Goal: Task Accomplishment & Management: Use online tool/utility

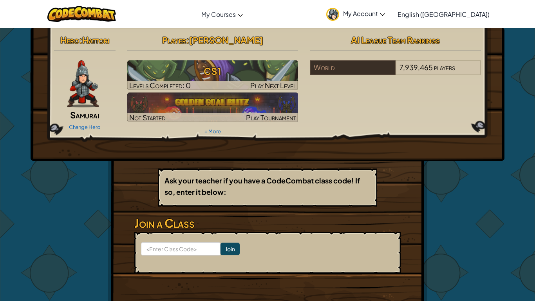
click at [85, 89] on img at bounding box center [83, 83] width 32 height 47
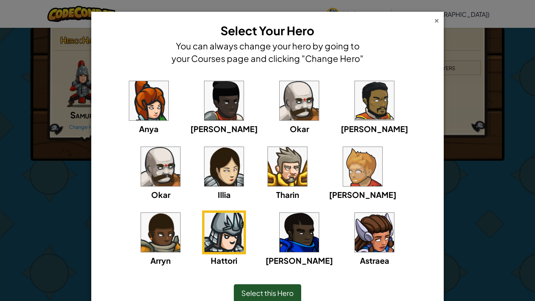
click at [436, 20] on div "×" at bounding box center [436, 19] width 5 height 8
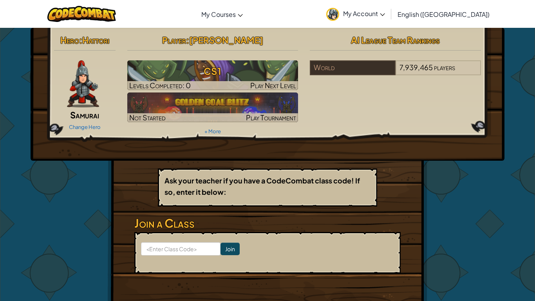
click at [457, 124] on div "Hero : Hattori Samurai Change Hero Player : [PERSON_NAME] CS1 Levels Completed:…" at bounding box center [267, 84] width 439 height 105
click at [441, 263] on div "Hero : Hattori Samurai Change Hero Player : [PERSON_NAME] CS1 Levels Completed:…" at bounding box center [267, 172] width 459 height 289
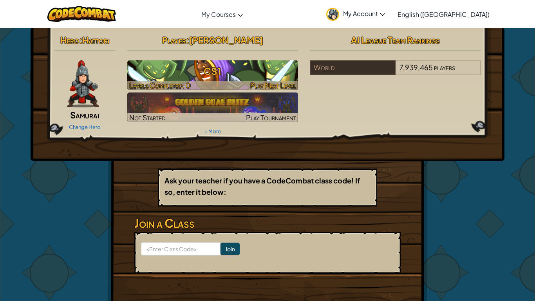
click at [271, 80] on img at bounding box center [212, 75] width 171 height 30
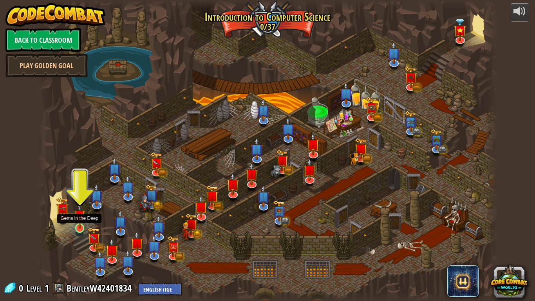
click at [83, 226] on img at bounding box center [80, 215] width 12 height 27
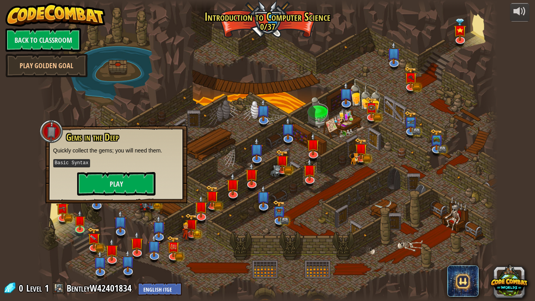
click at [100, 128] on div "Gems in the Deep Quickly collect the gems; you will need them. Basic Syntax Play" at bounding box center [116, 164] width 142 height 78
click at [127, 142] on h3 "Gems in the Deep" at bounding box center [122, 137] width 114 height 11
click at [82, 226] on img at bounding box center [80, 215] width 12 height 27
click at [96, 246] on img at bounding box center [93, 233] width 13 height 29
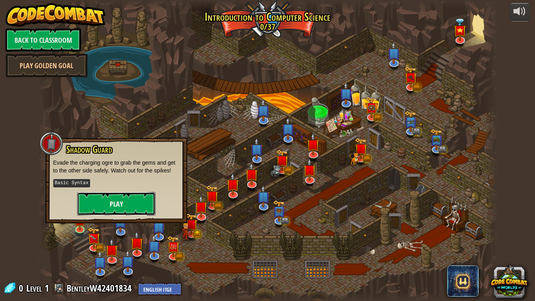
click at [123, 204] on button "Play" at bounding box center [116, 204] width 78 height 24
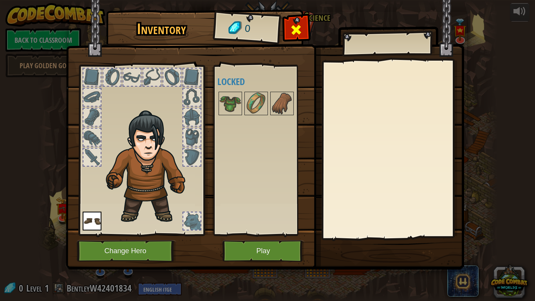
click at [297, 29] on span at bounding box center [296, 30] width 13 height 13
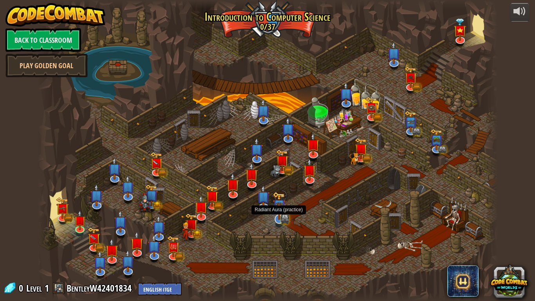
click at [283, 219] on img at bounding box center [279, 206] width 13 height 29
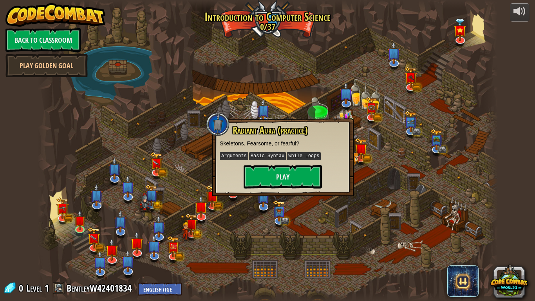
click at [296, 200] on div at bounding box center [268, 150] width 461 height 301
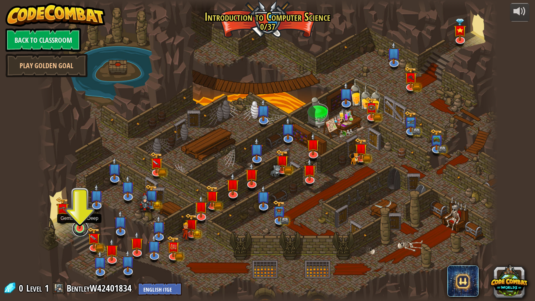
click at [77, 230] on link at bounding box center [81, 229] width 16 height 16
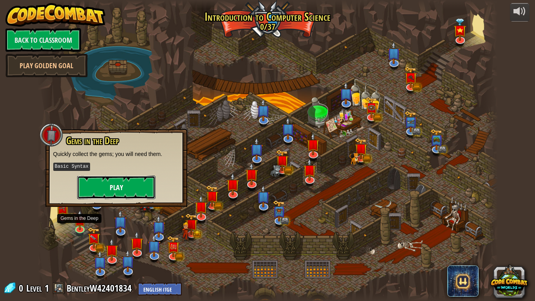
click at [135, 193] on button "Play" at bounding box center [116, 188] width 78 height 24
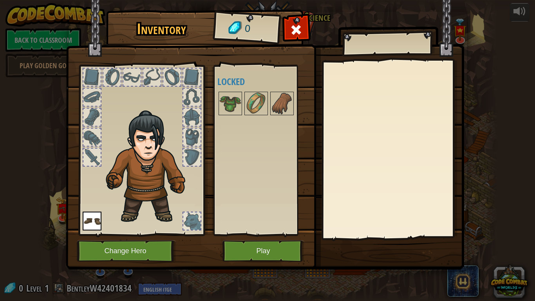
click at [194, 152] on div at bounding box center [191, 157] width 17 height 17
click at [229, 98] on img at bounding box center [230, 104] width 22 height 22
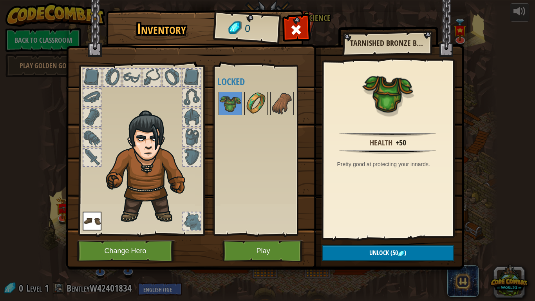
click at [262, 96] on img at bounding box center [256, 104] width 22 height 22
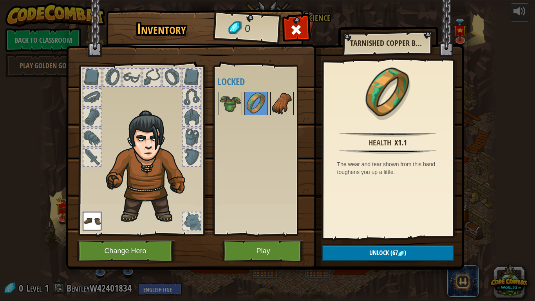
click at [287, 108] on img at bounding box center [282, 104] width 22 height 22
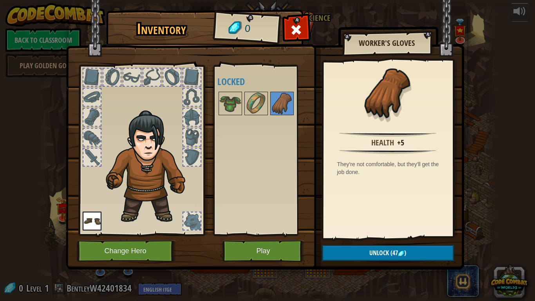
click at [185, 221] on div at bounding box center [191, 220] width 17 height 17
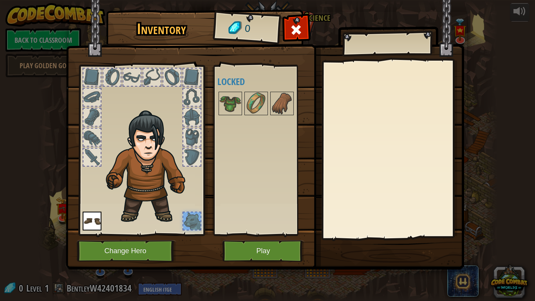
click at [92, 147] on div at bounding box center [141, 148] width 129 height 176
click at [91, 143] on div at bounding box center [91, 137] width 17 height 17
click at [96, 158] on div at bounding box center [91, 157] width 17 height 17
click at [80, 80] on div at bounding box center [141, 148] width 129 height 176
click at [96, 81] on div at bounding box center [91, 77] width 17 height 17
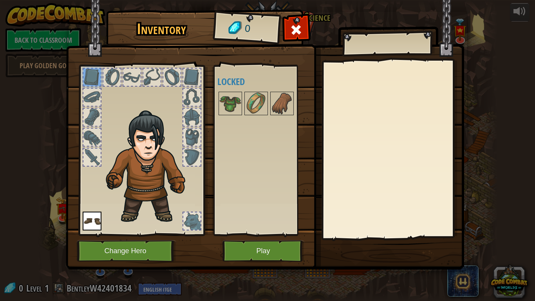
click at [100, 219] on img at bounding box center [92, 221] width 19 height 19
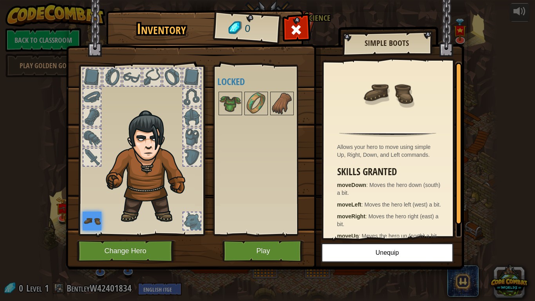
click at [285, 232] on div "Available Equip (double-click to equip) Locked" at bounding box center [264, 150] width 93 height 163
click at [269, 247] on button "Play" at bounding box center [264, 251] width 82 height 22
